Goal: Task Accomplishment & Management: Manage account settings

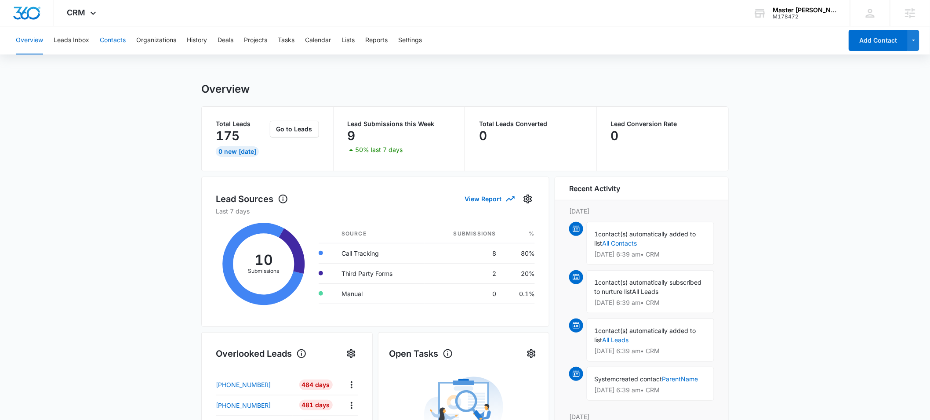
click at [110, 41] on button "Contacts" at bounding box center [113, 40] width 26 height 28
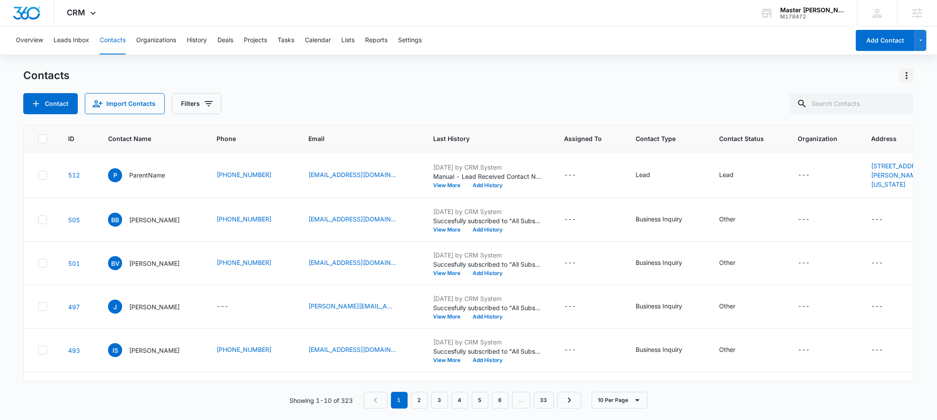
click at [909, 78] on icon "Actions" at bounding box center [906, 75] width 11 height 11
click at [849, 103] on div "Choose Columns" at bounding box center [863, 100] width 58 height 6
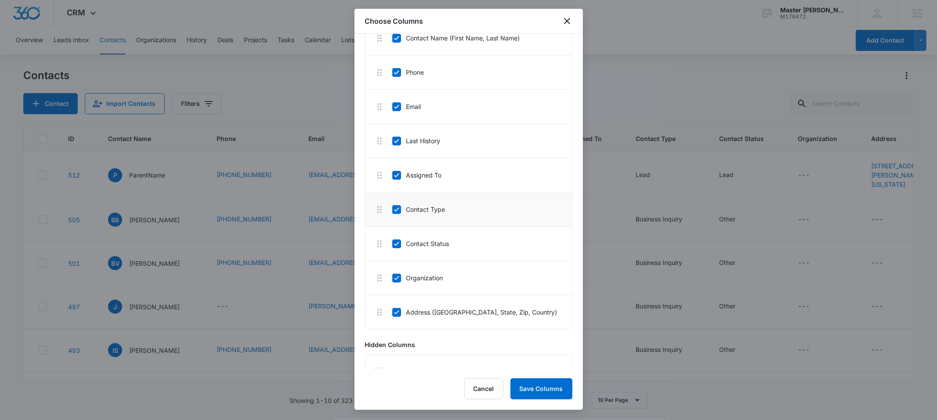
scroll to position [116, 0]
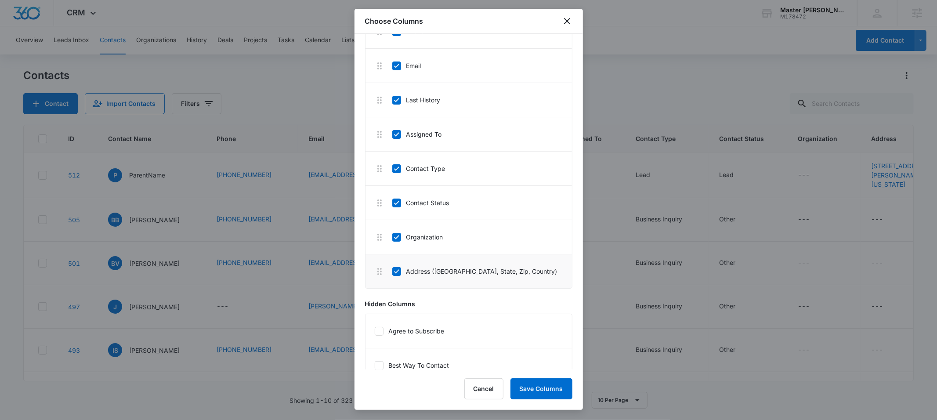
click at [396, 273] on icon at bounding box center [396, 271] width 5 height 4
click at [392, 271] on input "Address (Street, Street 2, City, State, Zip, Country)" at bounding box center [392, 271] width 0 height 0
click at [398, 240] on icon at bounding box center [397, 237] width 8 height 8
click at [392, 237] on input "Organization" at bounding box center [392, 237] width 0 height 0
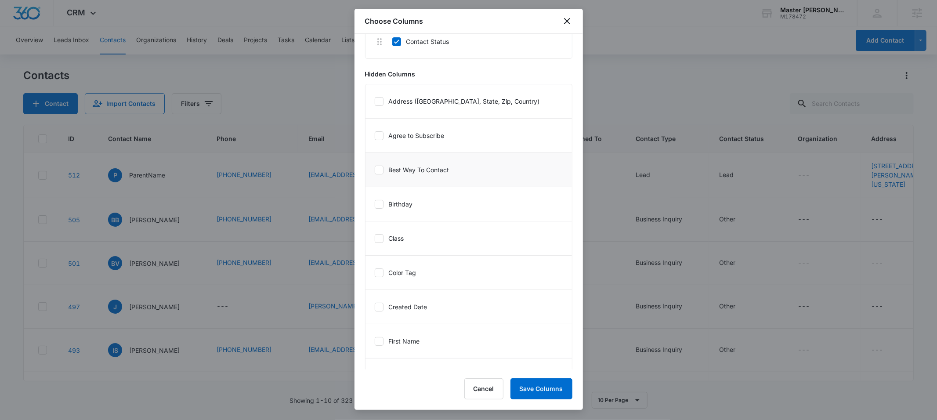
scroll to position [279, 0]
click at [539, 392] on button "Save Columns" at bounding box center [541, 388] width 62 height 21
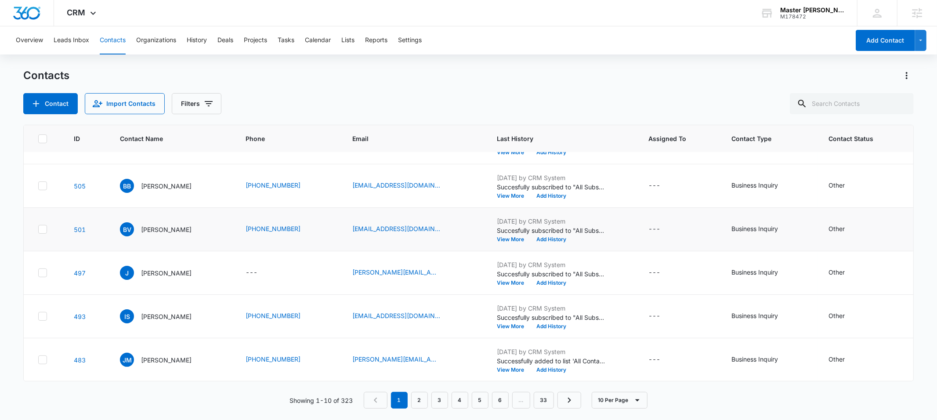
scroll to position [0, 0]
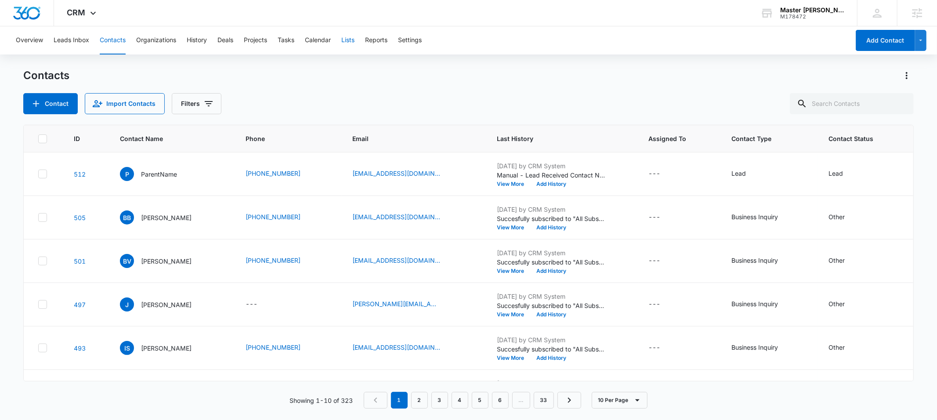
click at [353, 42] on button "Lists" at bounding box center [347, 40] width 13 height 28
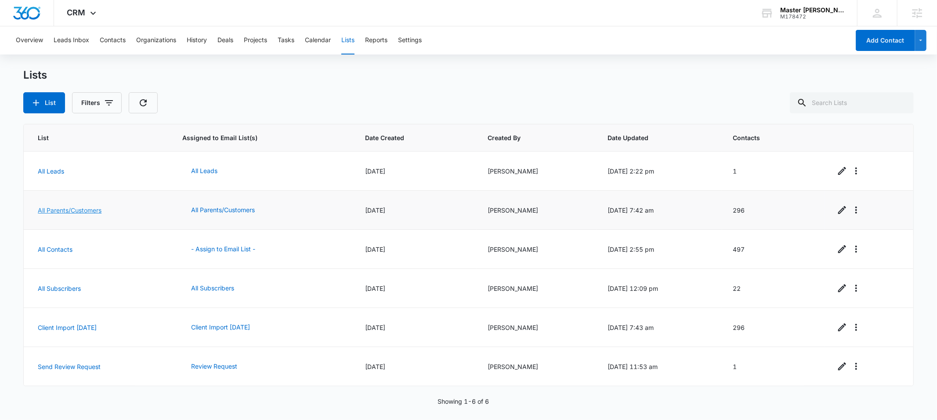
click at [76, 211] on link "All Parents/Customers" at bounding box center [70, 209] width 64 height 7
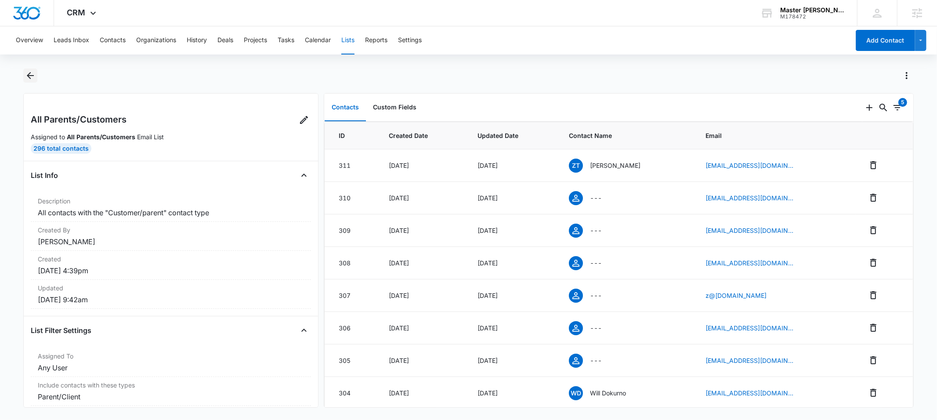
click at [27, 75] on icon "Back" at bounding box center [30, 75] width 11 height 11
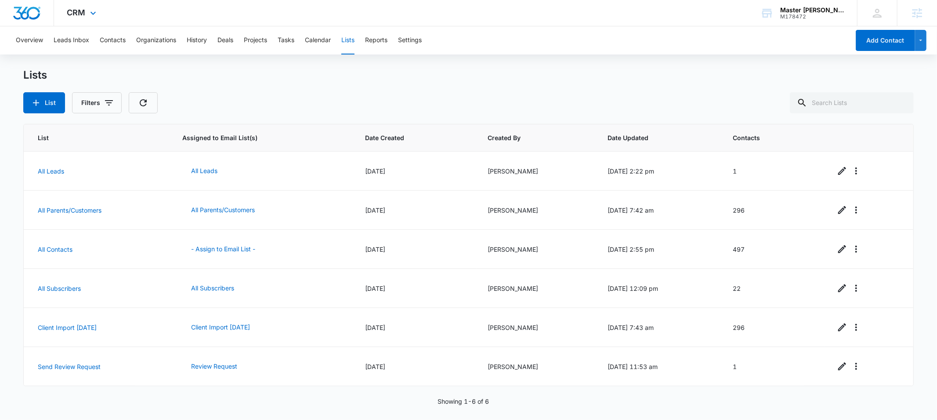
click at [77, 17] on div "CRM Apps Reputation Websites Forms CRM Email Social Payments POS Content Ads In…" at bounding box center [83, 13] width 58 height 26
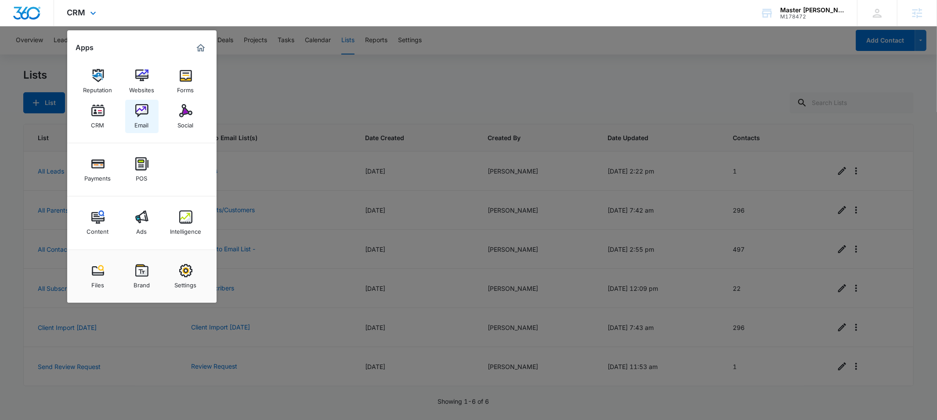
click at [144, 112] on img at bounding box center [141, 110] width 13 height 13
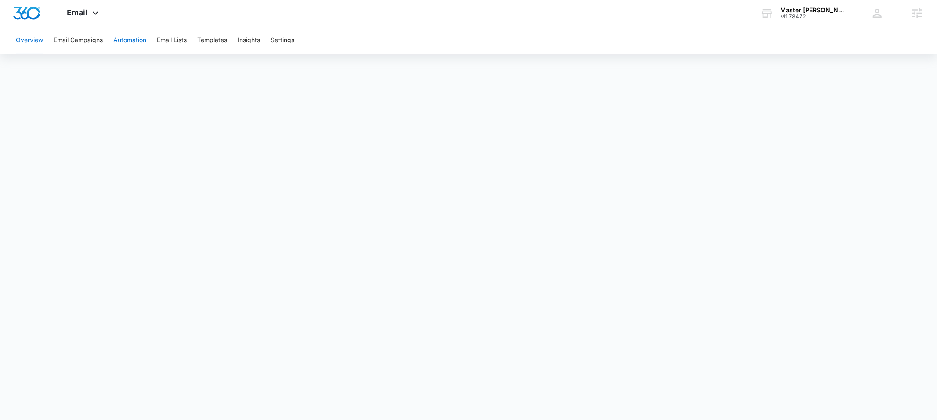
click at [132, 45] on button "Automation" at bounding box center [129, 40] width 33 height 28
click at [31, 12] on img "Dashboard" at bounding box center [27, 13] width 28 height 13
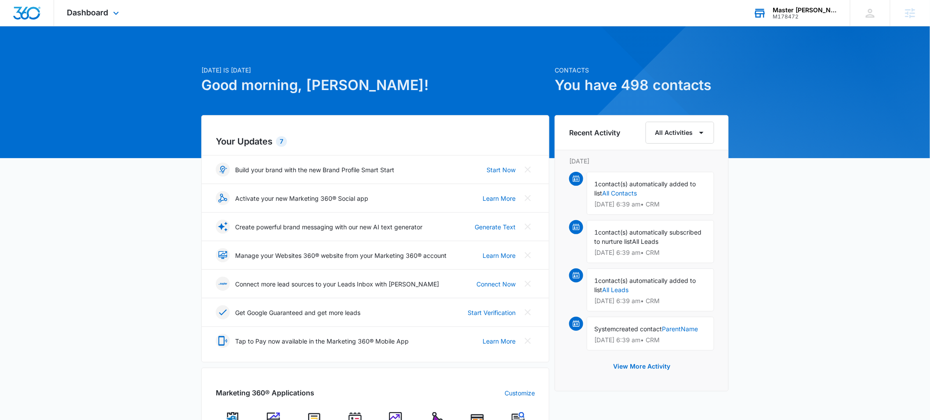
click at [797, 14] on div "M178472" at bounding box center [805, 17] width 64 height 6
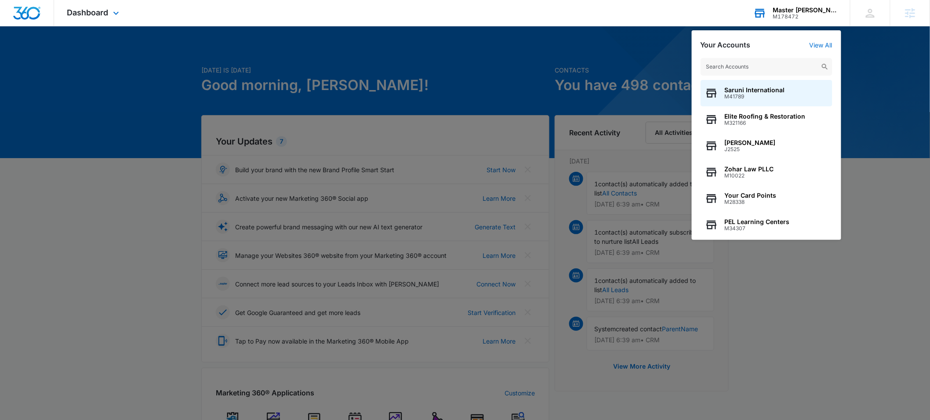
click at [748, 65] on input "text" at bounding box center [766, 67] width 132 height 18
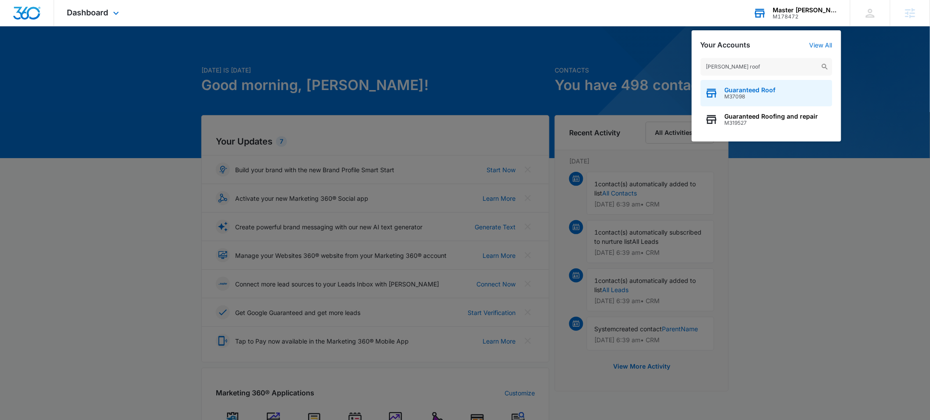
type input "teed roof"
click at [745, 90] on span "Guaranteed Roof" at bounding box center [749, 90] width 51 height 7
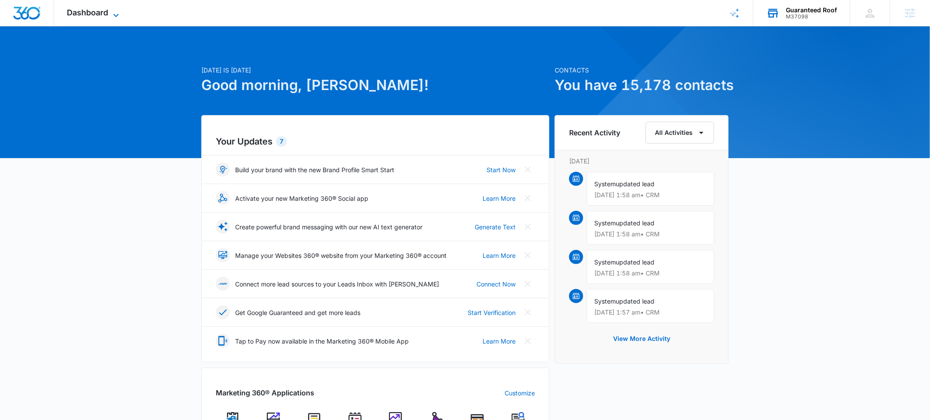
click at [89, 14] on span "Dashboard" at bounding box center [87, 12] width 41 height 9
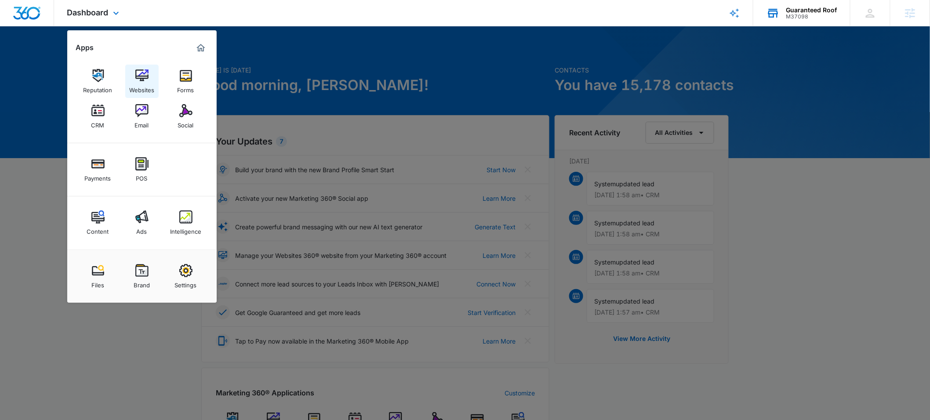
click at [144, 80] on img at bounding box center [141, 75] width 13 height 13
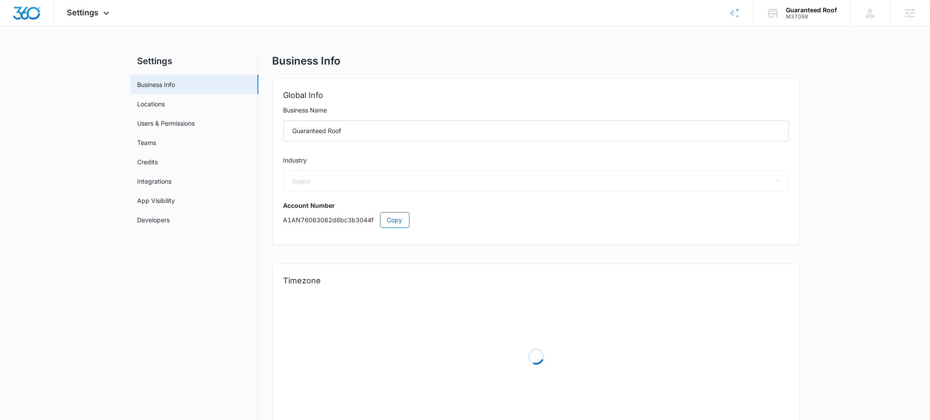
select select "6"
select select "US"
select select "America/New_York"
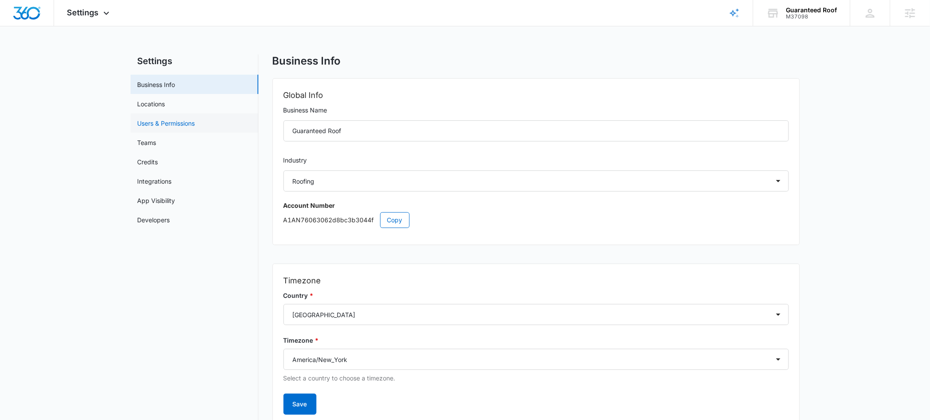
click at [163, 123] on link "Users & Permissions" at bounding box center [167, 123] width 58 height 9
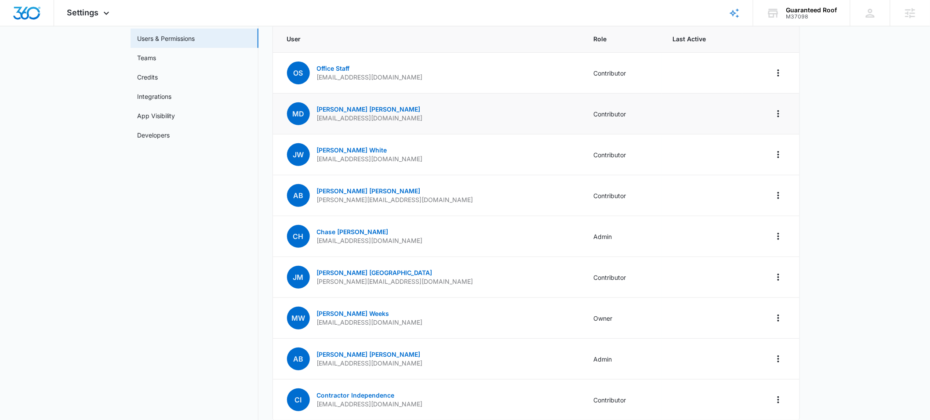
scroll to position [88, 0]
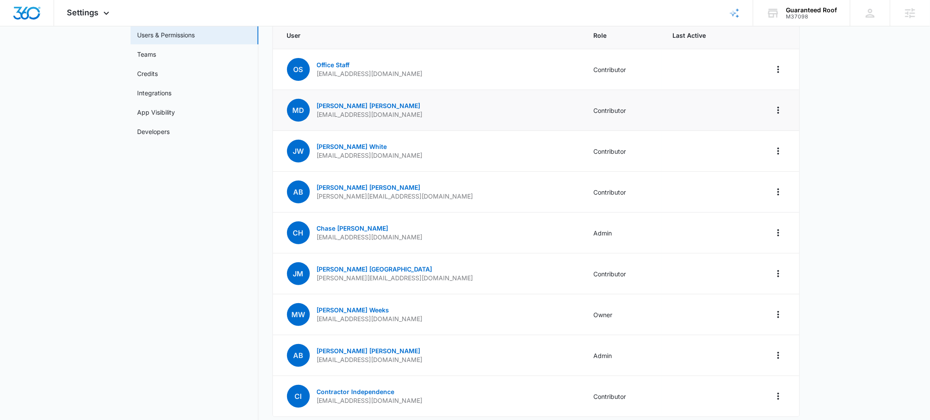
click at [407, 115] on td "MD Matt Dunn mdunn@solution-spot.com" at bounding box center [428, 110] width 310 height 41
drag, startPoint x: 407, startPoint y: 113, endPoint x: 317, endPoint y: 116, distance: 90.1
click at [317, 116] on td "MD Matt Dunn mdunn@solution-spot.com" at bounding box center [428, 110] width 310 height 41
copy p "mdunn@solution-spot.com"
click at [777, 111] on icon "Actions" at bounding box center [778, 110] width 11 height 11
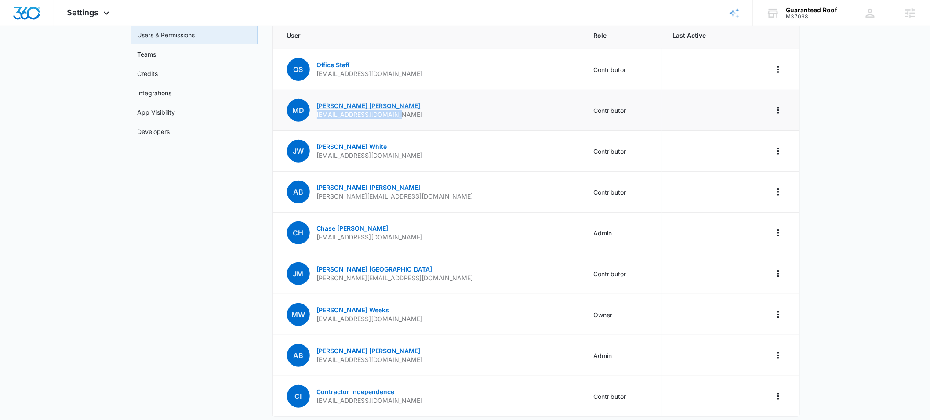
click at [338, 106] on link "Matt Dunn" at bounding box center [369, 105] width 104 height 7
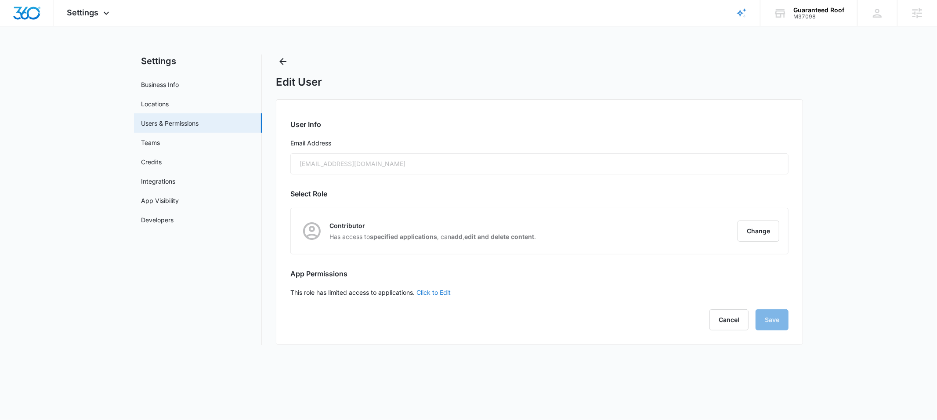
click at [427, 293] on link "Click to Edit" at bounding box center [433, 292] width 34 height 7
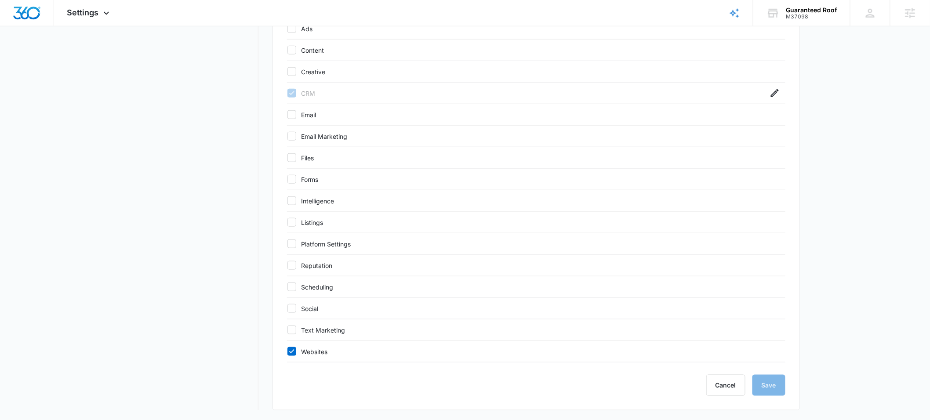
scroll to position [286, 0]
click at [348, 355] on label "Websites" at bounding box center [527, 350] width 481 height 9
click at [287, 351] on input "Websites" at bounding box center [287, 351] width 0 height 0
click at [338, 350] on label "Websites" at bounding box center [527, 350] width 481 height 9
click at [287, 351] on input "Websites" at bounding box center [287, 351] width 0 height 0
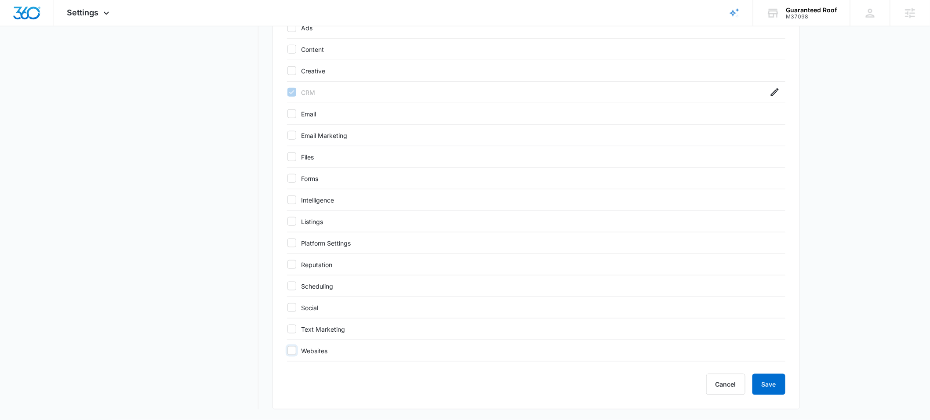
checkbox input "true"
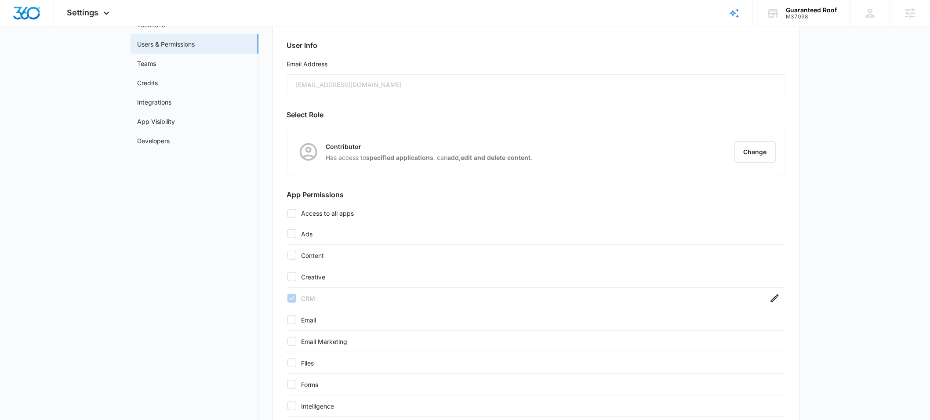
scroll to position [78, 0]
click at [753, 153] on button "Change" at bounding box center [755, 152] width 42 height 21
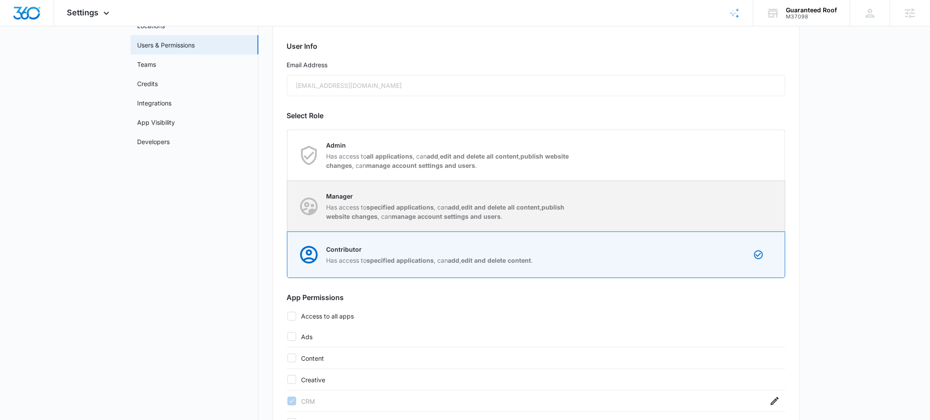
click at [567, 213] on p "Has access to specified applications , can add , edit and delete all content , …" at bounding box center [449, 212] width 247 height 18
click at [288, 206] on input "Manager Has access to specified applications , can add , edit and delete all co…" at bounding box center [287, 206] width 0 height 0
radio input "true"
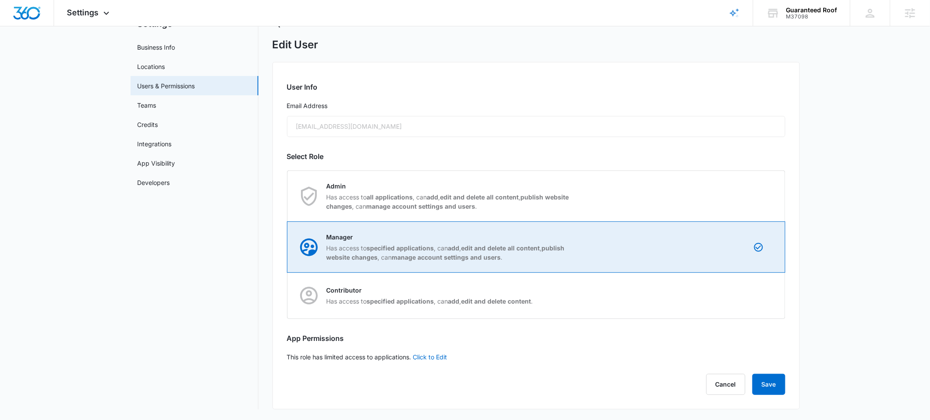
scroll to position [37, 0]
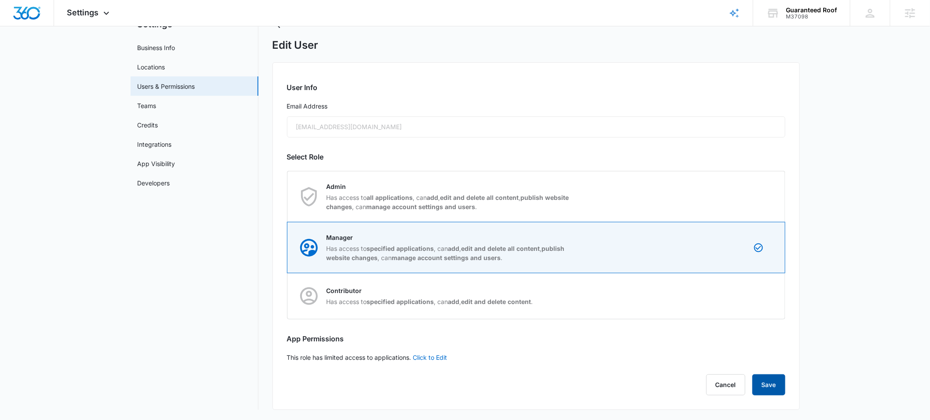
click at [774, 382] on button "Save" at bounding box center [768, 384] width 33 height 21
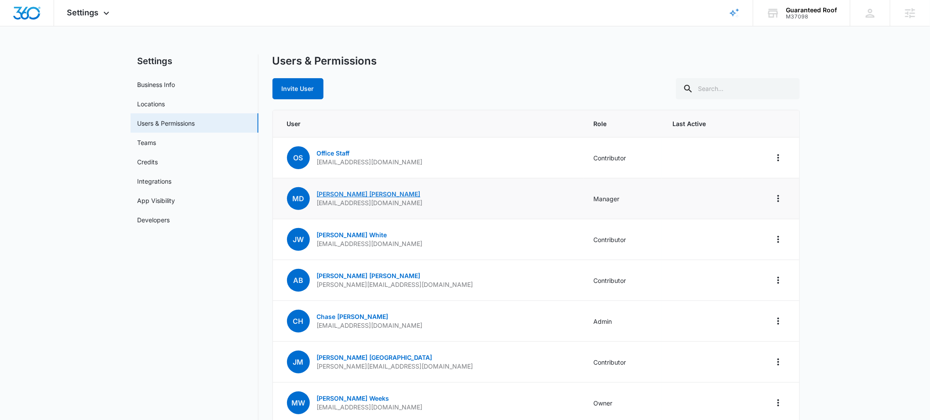
click at [328, 194] on link "Matt Dunn" at bounding box center [369, 193] width 104 height 7
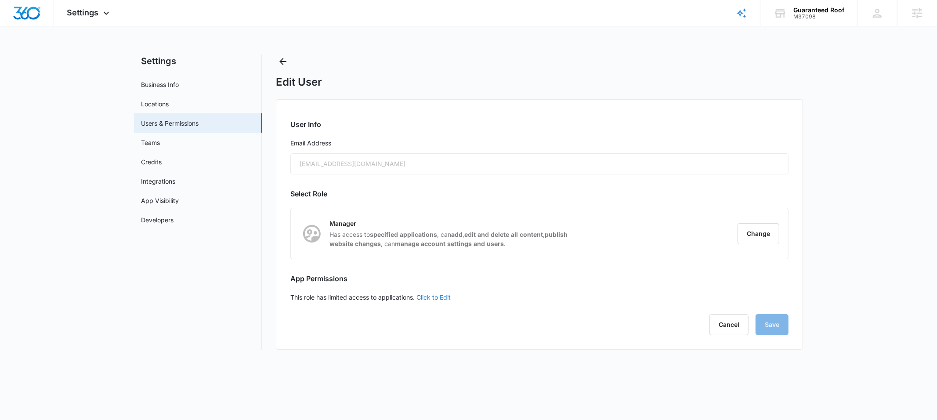
click at [434, 298] on link "Click to Edit" at bounding box center [433, 296] width 34 height 7
click at [340, 298] on label "Access to all apps" at bounding box center [539, 297] width 498 height 9
click at [291, 297] on input "Access to all apps" at bounding box center [290, 297] width 0 height 0
checkbox input "false"
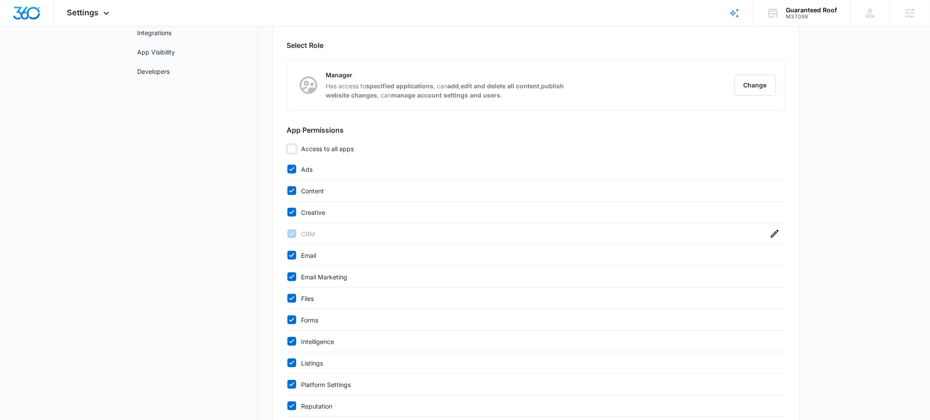
scroll to position [164, 0]
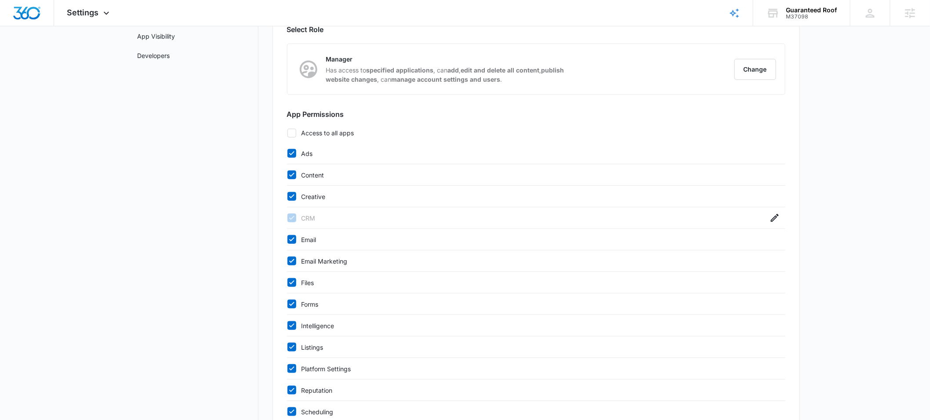
click at [291, 151] on icon at bounding box center [292, 153] width 8 height 8
click at [287, 153] on input "Ads" at bounding box center [287, 153] width 0 height 0
checkbox input "false"
click at [293, 175] on icon at bounding box center [292, 175] width 8 height 8
click at [287, 175] on input "Content" at bounding box center [287, 175] width 0 height 0
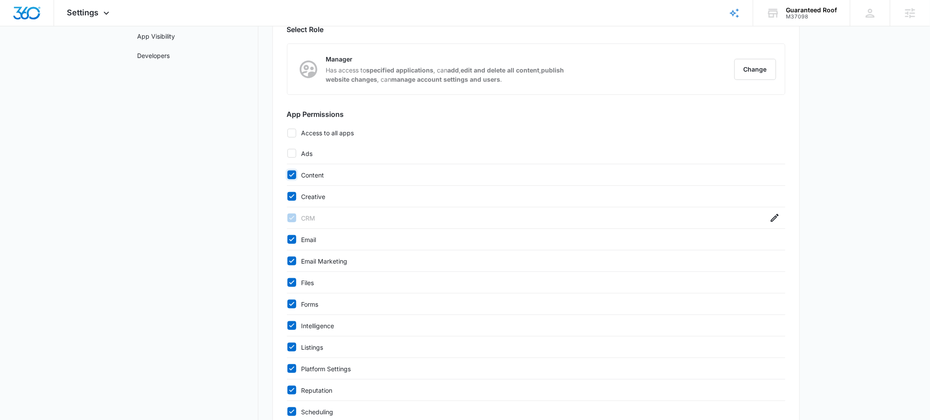
checkbox input "false"
drag, startPoint x: 293, startPoint y: 194, endPoint x: 292, endPoint y: 206, distance: 12.4
click at [293, 194] on icon at bounding box center [292, 196] width 8 height 8
click at [287, 196] on input "Creative" at bounding box center [287, 196] width 0 height 0
checkbox input "false"
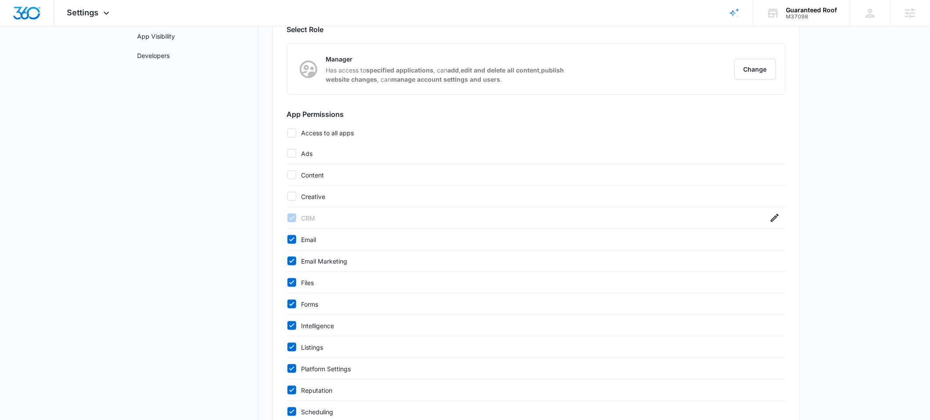
click at [293, 244] on div "Email" at bounding box center [536, 240] width 498 height 22
click at [292, 239] on icon at bounding box center [292, 239] width 8 height 8
click at [287, 239] on input "Email" at bounding box center [287, 239] width 0 height 0
checkbox input "false"
click at [292, 264] on icon at bounding box center [292, 261] width 8 height 8
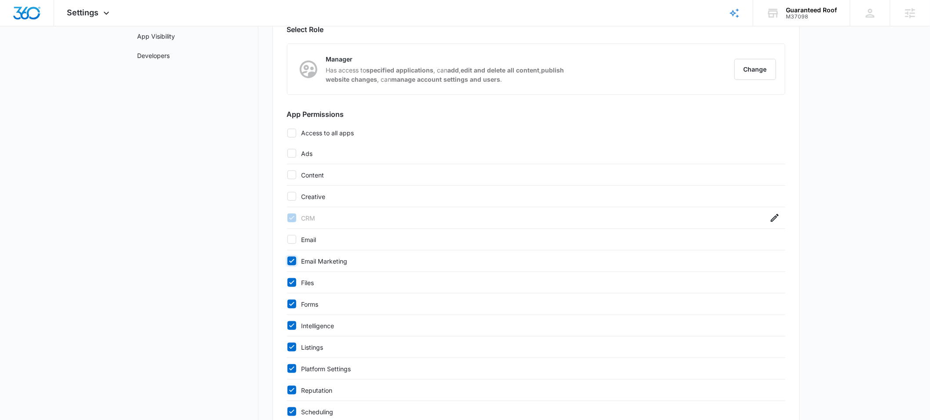
click at [287, 261] on input "Email Marketing" at bounding box center [287, 261] width 0 height 0
checkbox input "false"
click at [290, 283] on icon at bounding box center [292, 283] width 8 height 8
click at [287, 283] on input "Files" at bounding box center [287, 282] width 0 height 0
checkbox input "false"
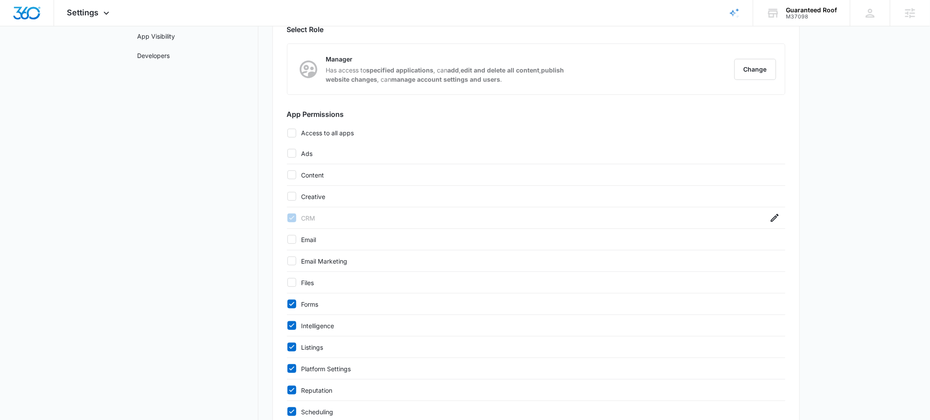
click at [289, 328] on icon at bounding box center [292, 326] width 8 height 8
click at [287, 326] on input "Intelligence" at bounding box center [287, 326] width 0 height 0
checkbox input "false"
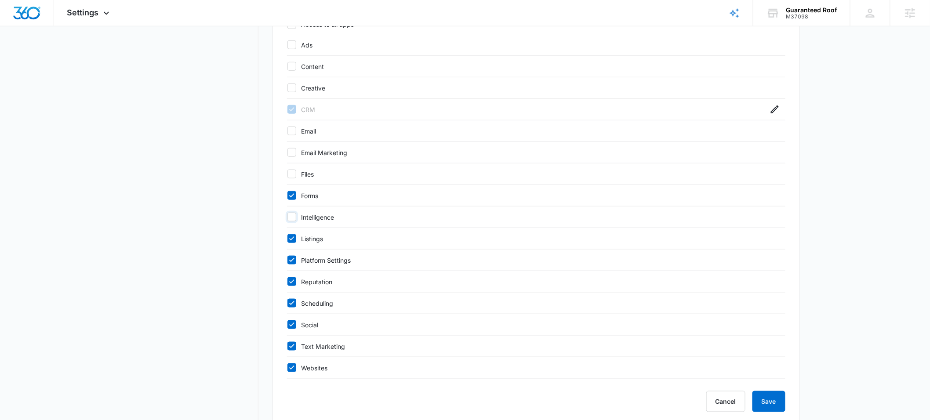
scroll to position [284, 0]
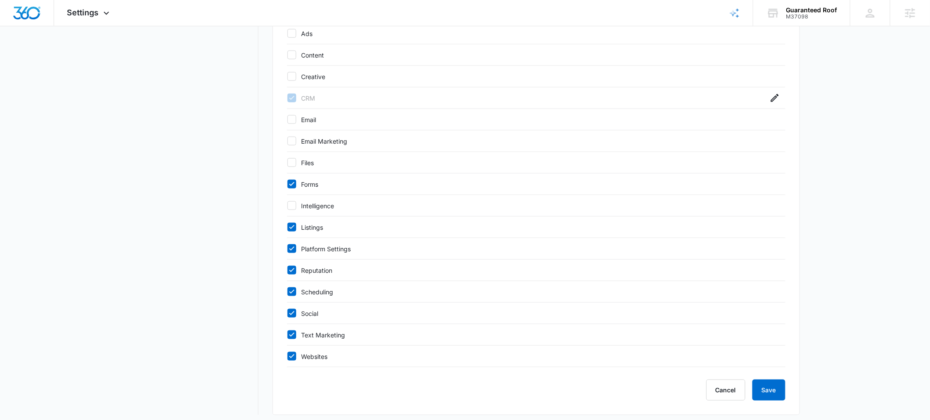
click at [291, 224] on icon at bounding box center [292, 227] width 8 height 8
click at [287, 227] on input "Listings" at bounding box center [287, 227] width 0 height 0
checkbox input "false"
click at [290, 250] on icon at bounding box center [291, 248] width 5 height 4
click at [287, 249] on input "Platform Settings" at bounding box center [287, 249] width 0 height 0
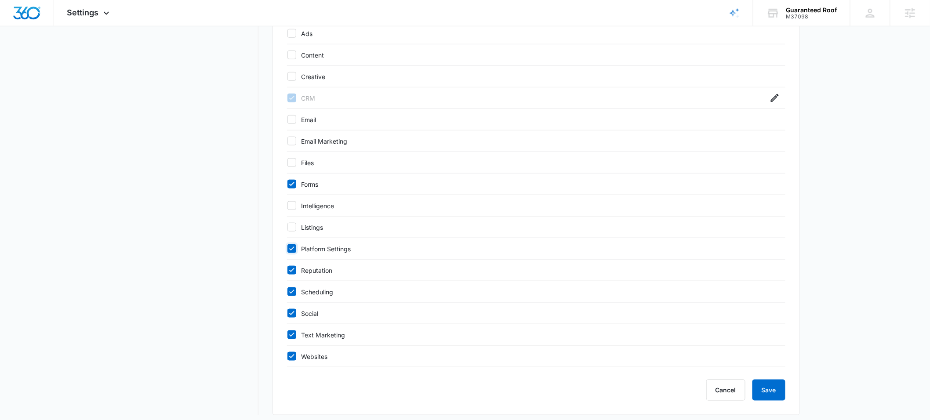
checkbox input "false"
drag, startPoint x: 293, startPoint y: 271, endPoint x: 293, endPoint y: 281, distance: 9.7
click at [293, 271] on icon at bounding box center [292, 270] width 8 height 8
click at [287, 271] on input "Reputation" at bounding box center [287, 270] width 0 height 0
checkbox input "false"
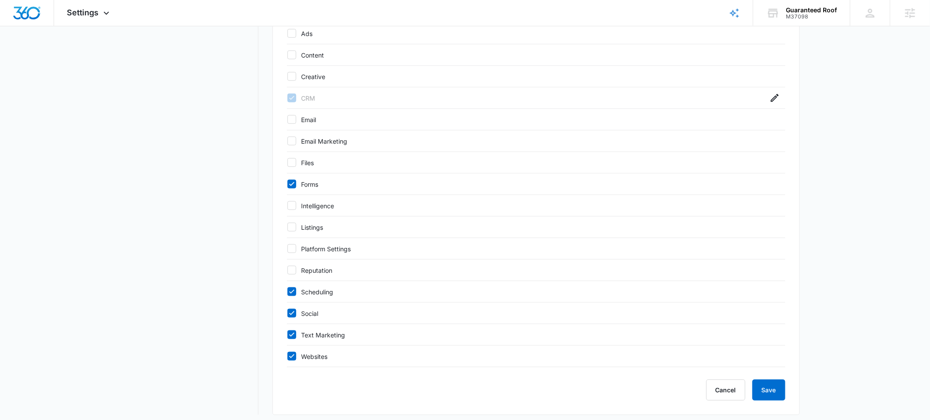
click at [290, 289] on icon at bounding box center [292, 292] width 8 height 8
click at [287, 292] on input "Scheduling" at bounding box center [287, 292] width 0 height 0
checkbox input "false"
drag, startPoint x: 290, startPoint y: 316, endPoint x: 291, endPoint y: 322, distance: 6.6
click at [290, 316] on icon at bounding box center [292, 313] width 8 height 8
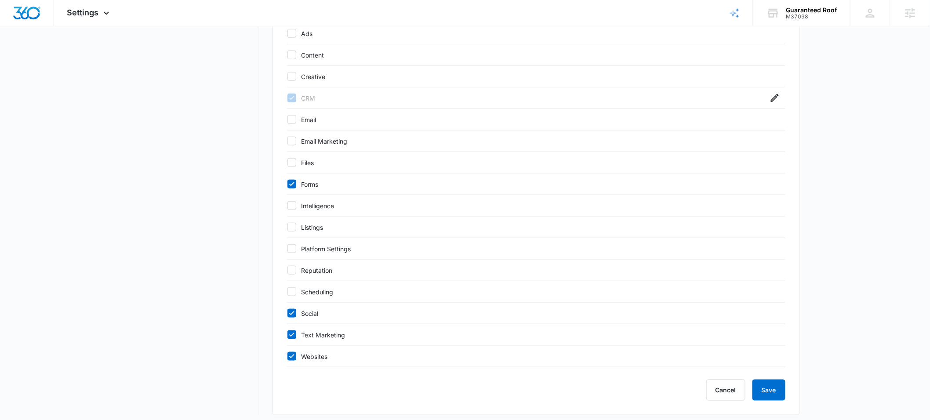
click at [287, 314] on input "Social" at bounding box center [287, 313] width 0 height 0
checkbox input "false"
click at [293, 334] on icon at bounding box center [291, 335] width 5 height 4
click at [287, 335] on input "Text Marketing" at bounding box center [287, 335] width 0 height 0
checkbox input "false"
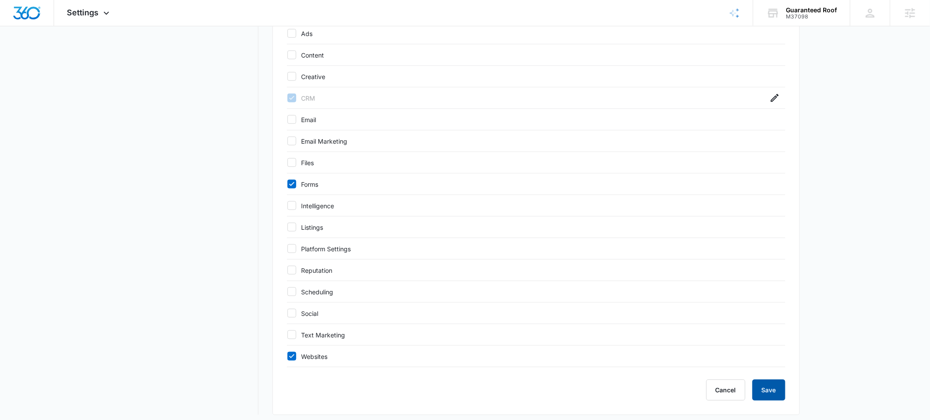
click at [764, 392] on button "Save" at bounding box center [768, 390] width 33 height 21
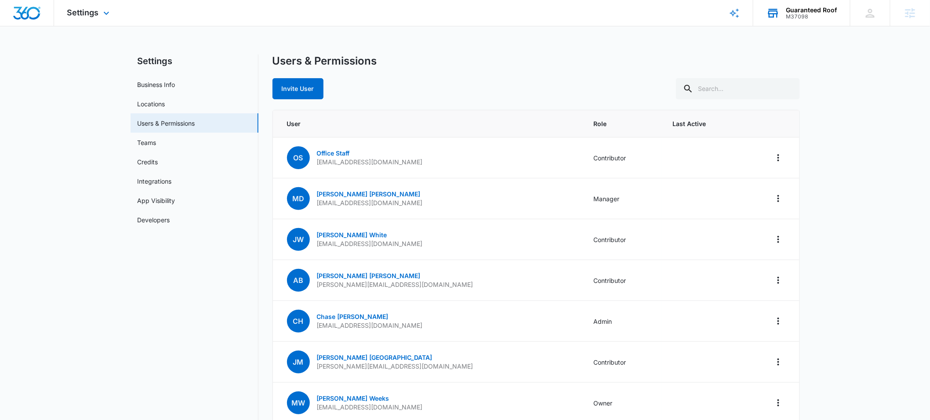
click at [796, 16] on div "M37098" at bounding box center [811, 17] width 51 height 6
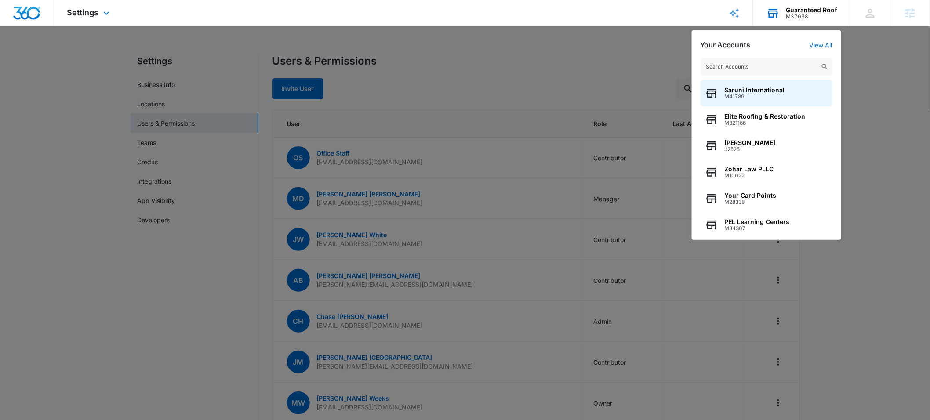
click at [741, 65] on input "text" at bounding box center [766, 67] width 132 height 18
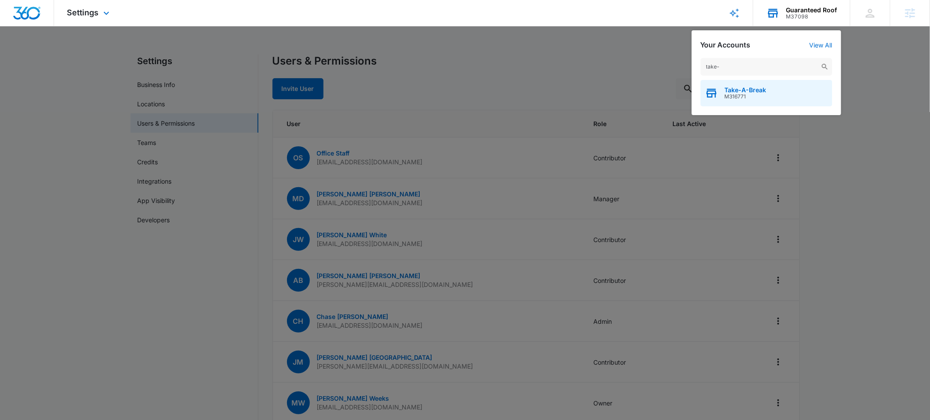
type input "take-"
click at [740, 93] on span "Take-A-Break" at bounding box center [745, 90] width 42 height 7
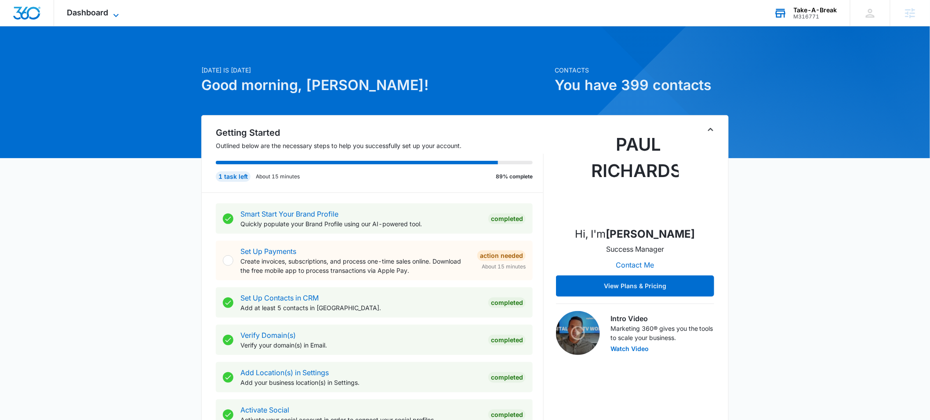
click at [103, 14] on span "Dashboard" at bounding box center [87, 12] width 41 height 9
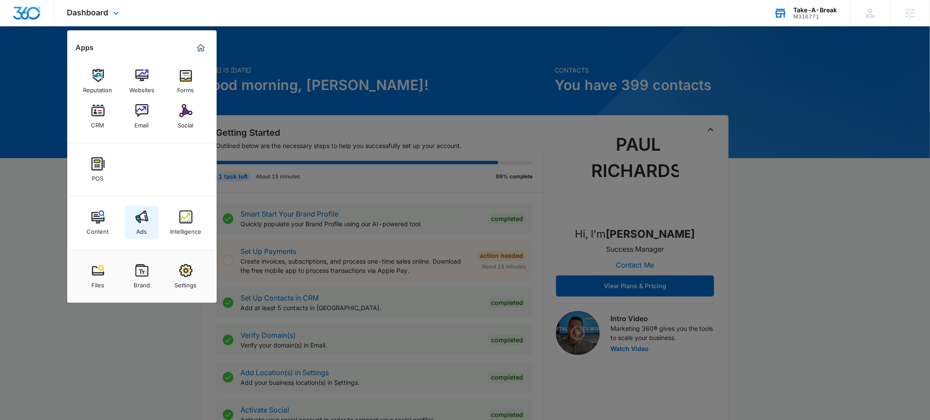
click at [145, 217] on img at bounding box center [141, 216] width 13 height 13
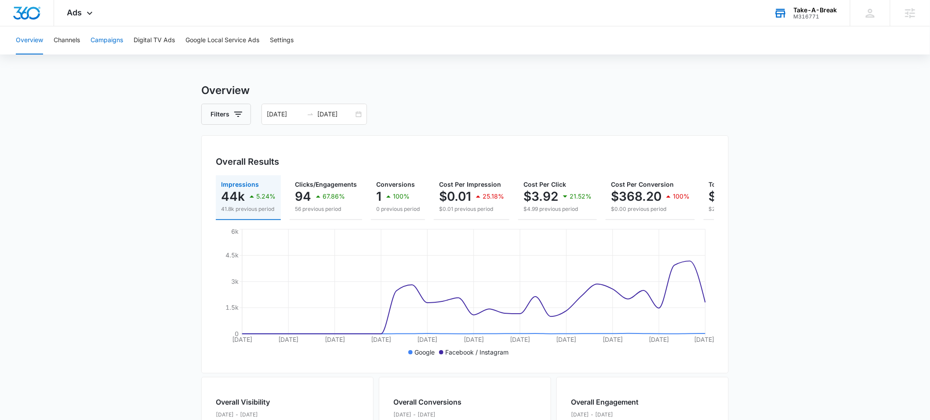
click at [100, 42] on button "Campaigns" at bounding box center [106, 40] width 33 height 28
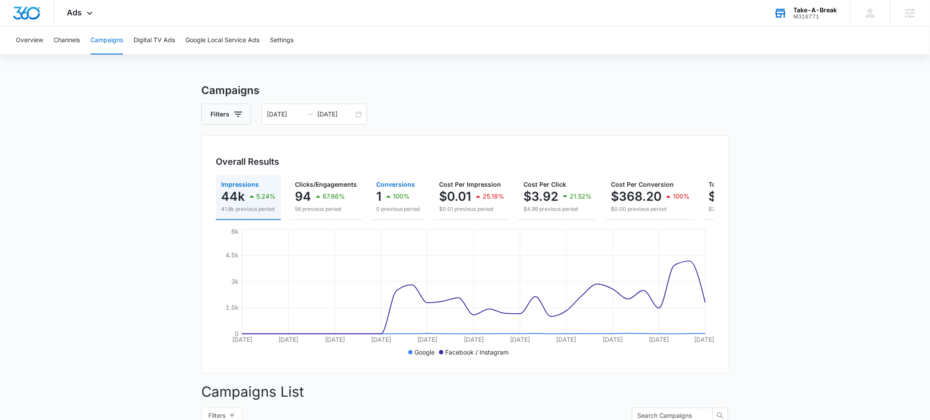
click at [388, 201] on icon "button" at bounding box center [388, 196] width 11 height 11
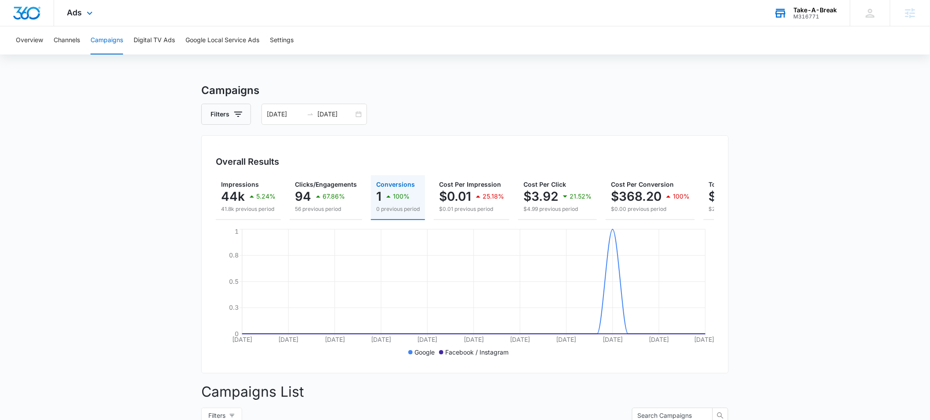
click at [82, 15] on div "Ads Apps Reputation Websites Forms CRM Email Social POS Content Ads Intelligenc…" at bounding box center [81, 13] width 54 height 26
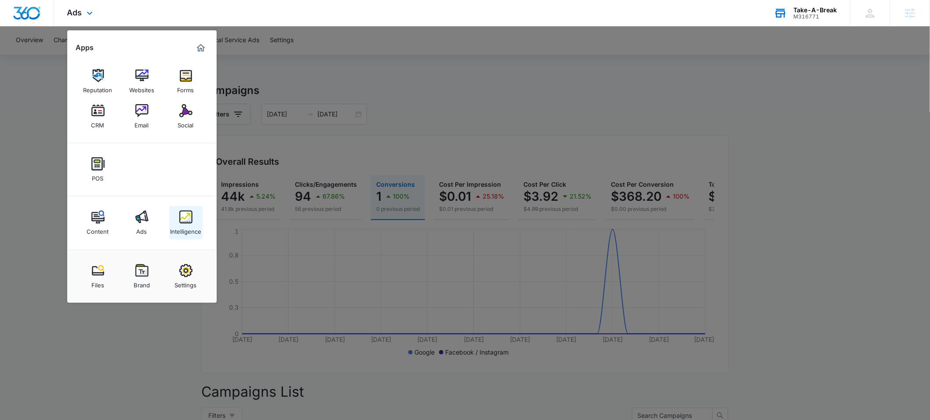
click at [185, 214] on img at bounding box center [185, 216] width 13 height 13
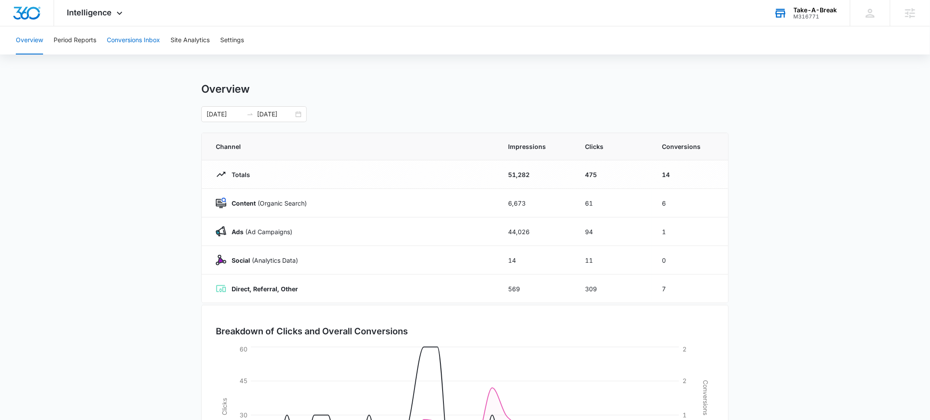
click at [117, 42] on button "Conversions Inbox" at bounding box center [133, 40] width 53 height 28
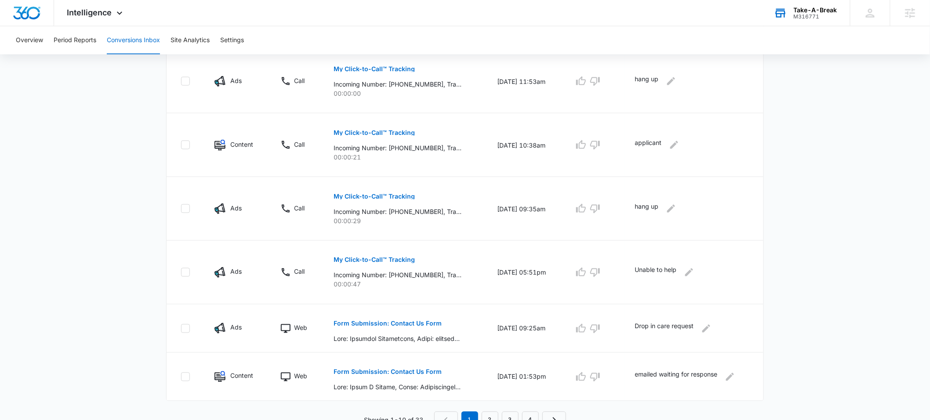
scroll to position [460, 0]
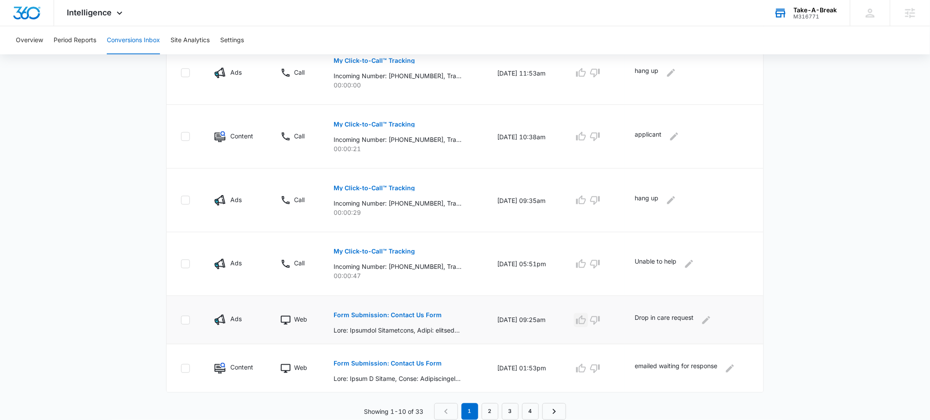
click at [586, 319] on icon "button" at bounding box center [581, 319] width 10 height 9
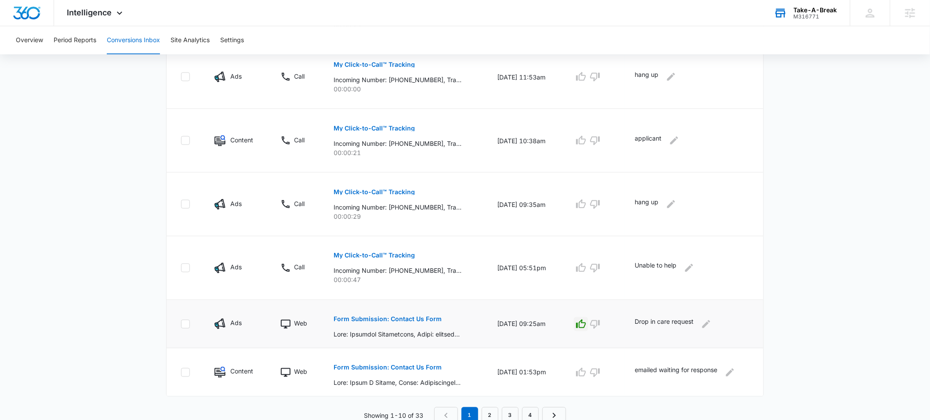
scroll to position [454, 0]
click at [379, 318] on button "Form Submission: Contact Us Form" at bounding box center [387, 321] width 108 height 21
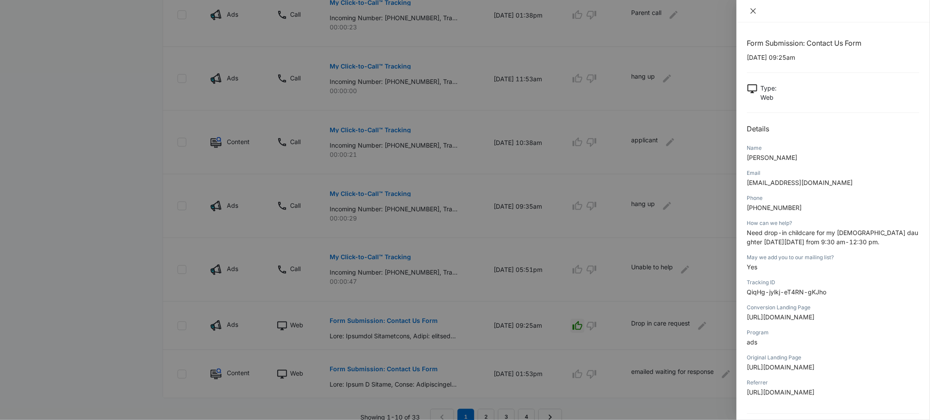
click at [752, 9] on icon "close" at bounding box center [752, 10] width 5 height 5
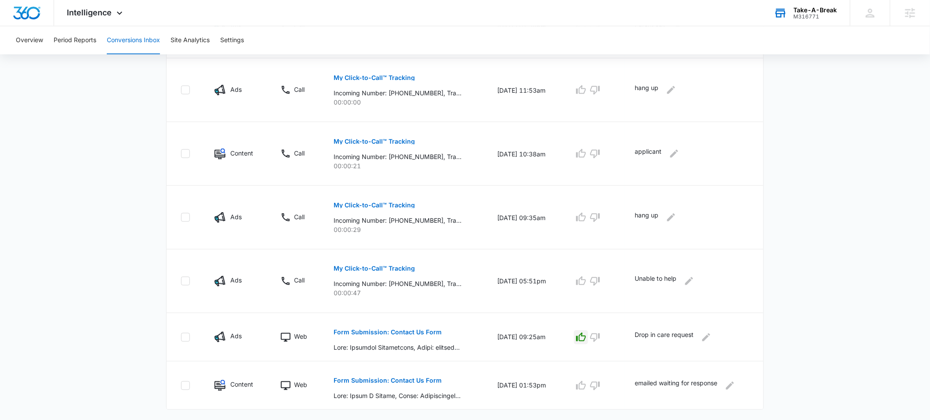
scroll to position [460, 0]
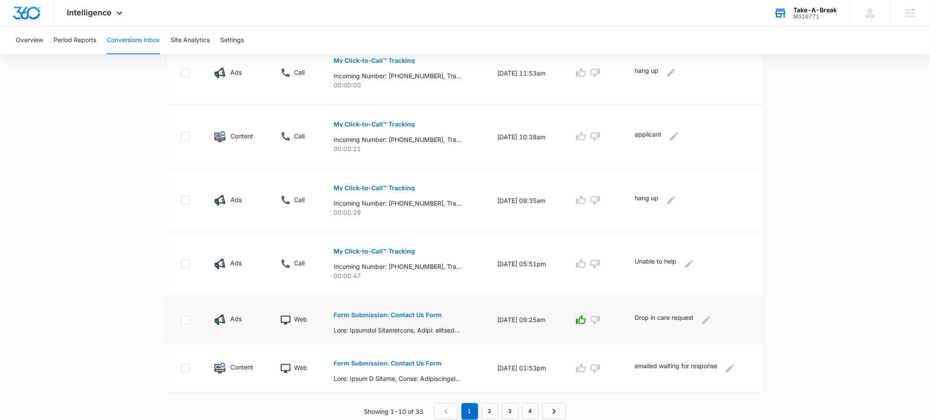
click at [389, 317] on p "Form Submission: Contact Us Form" at bounding box center [387, 315] width 108 height 6
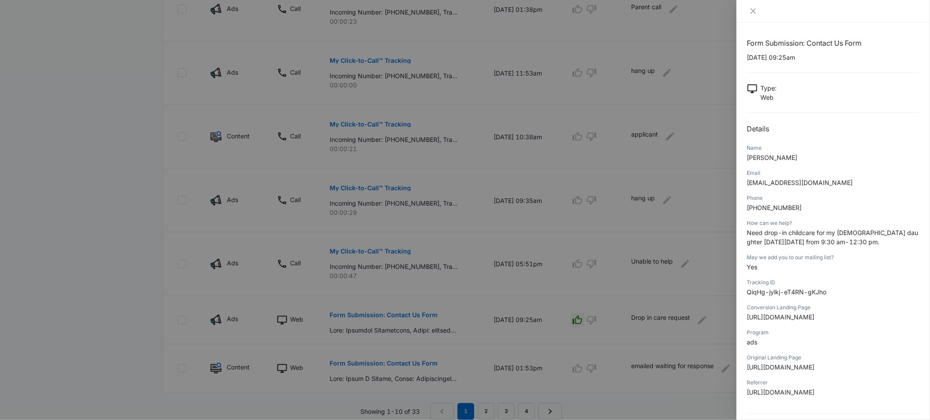
click at [679, 292] on div at bounding box center [465, 210] width 930 height 420
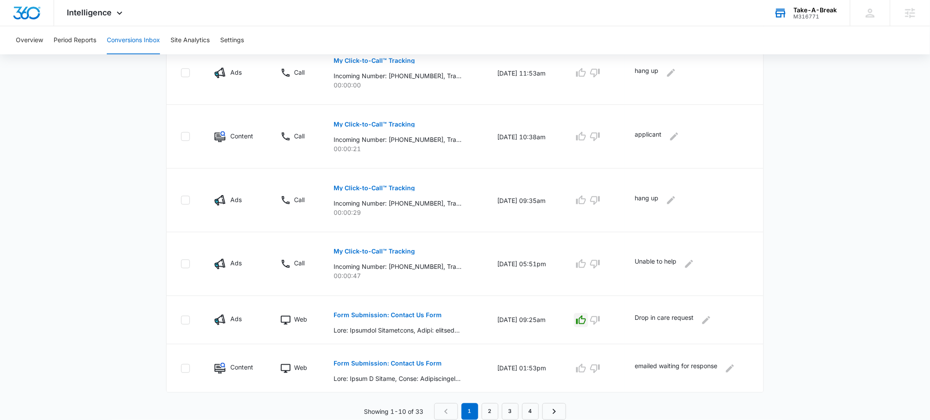
click at [586, 321] on icon "button" at bounding box center [581, 320] width 11 height 11
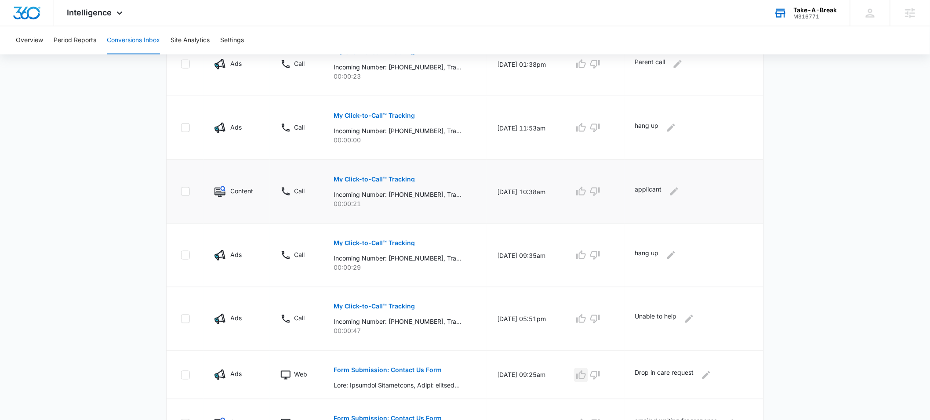
scroll to position [0, 0]
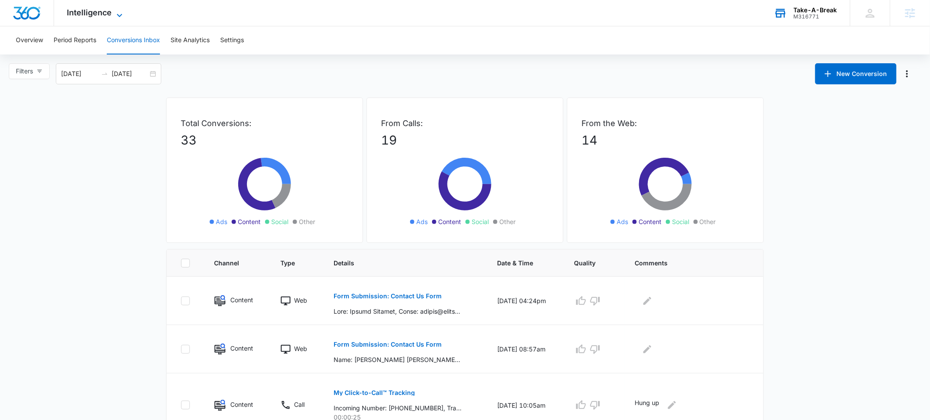
click at [91, 16] on span "Intelligence" at bounding box center [89, 12] width 45 height 9
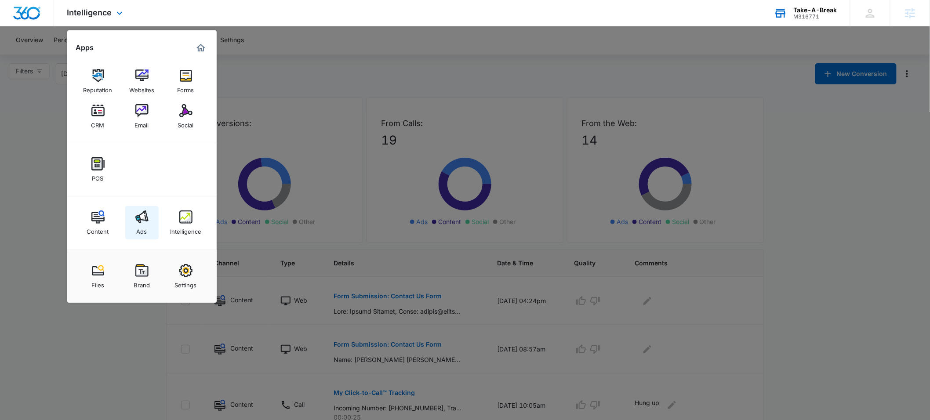
click at [139, 223] on img at bounding box center [141, 216] width 13 height 13
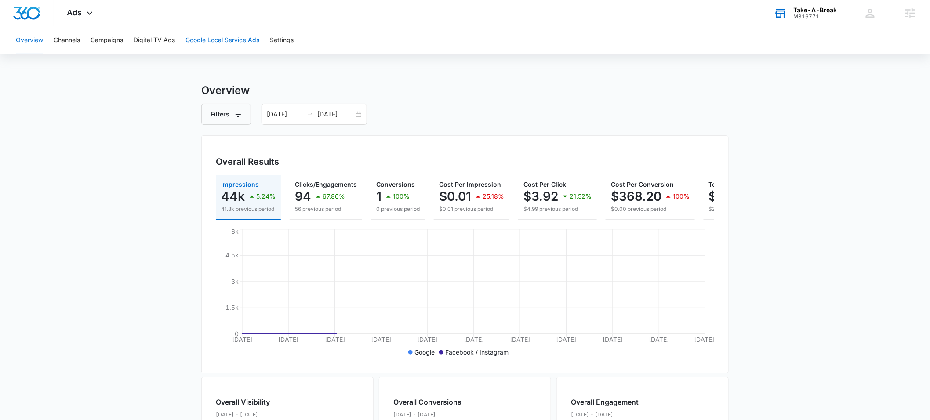
click at [215, 38] on button "Google Local Service Ads" at bounding box center [222, 40] width 74 height 28
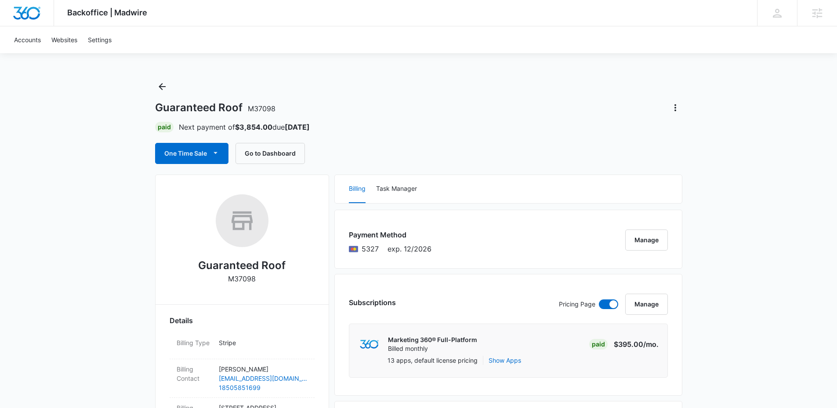
scroll to position [7, 0]
